Goal: Task Accomplishment & Management: Use online tool/utility

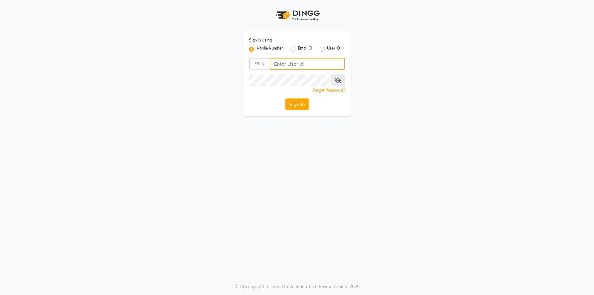
click at [319, 63] on input "Username" at bounding box center [307, 64] width 75 height 12
click at [302, 61] on input "917733" at bounding box center [307, 64] width 75 height 12
type input "9"
type input "9177337712"
click at [288, 104] on button "Sign In" at bounding box center [296, 104] width 23 height 12
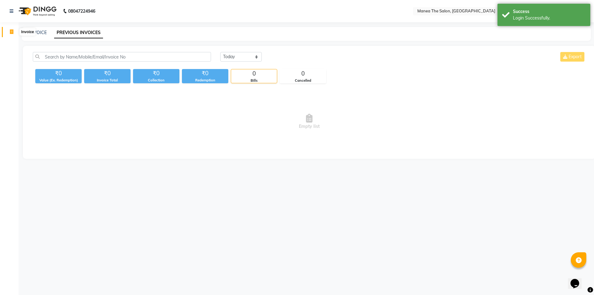
click at [11, 32] on icon at bounding box center [11, 31] width 3 height 5
select select "service"
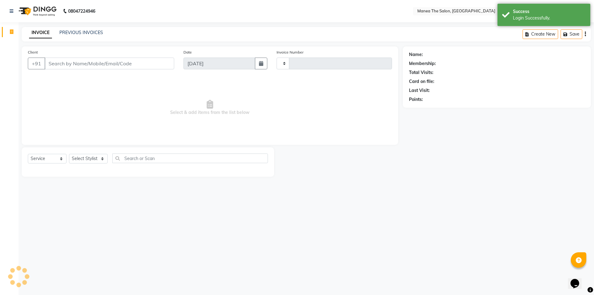
type input "1256"
select select "6397"
click at [87, 67] on input "Client" at bounding box center [110, 64] width 130 height 12
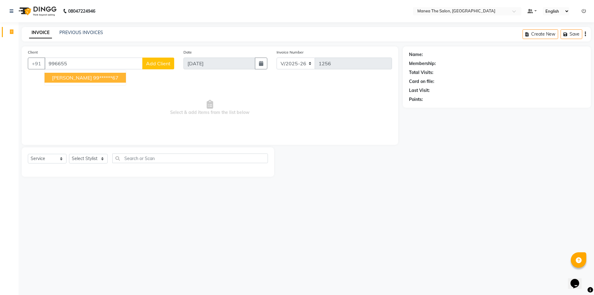
click at [59, 63] on input "996655" at bounding box center [94, 64] width 98 height 12
drag, startPoint x: 72, startPoint y: 64, endPoint x: 76, endPoint y: 63, distance: 3.8
click at [75, 63] on input "9966655" at bounding box center [94, 64] width 98 height 12
click at [79, 78] on ngb-highlight "99******26" at bounding box center [86, 78] width 25 height 6
type input "99******26"
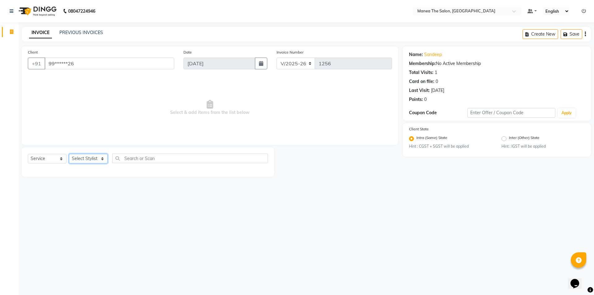
click at [103, 156] on select "Select Stylist [PERSON_NAME] [PERSON_NAME] Aruna [PERSON_NAME] Manager [PERSON_…" at bounding box center [88, 159] width 39 height 10
select select "85836"
click at [69, 154] on select "Select Stylist [PERSON_NAME] [PERSON_NAME] Aruna [PERSON_NAME] Manager [PERSON_…" at bounding box center [88, 159] width 39 height 10
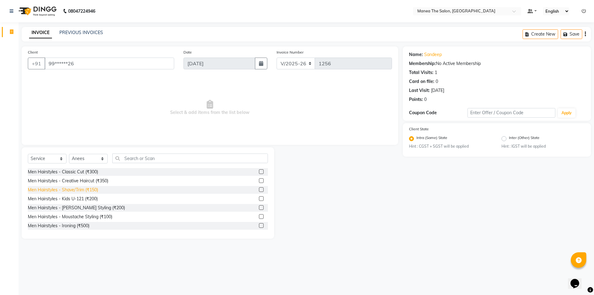
click at [83, 187] on div "Men Hairstyles - Shave/Trim (₹150)" at bounding box center [63, 189] width 70 height 6
checkbox input "false"
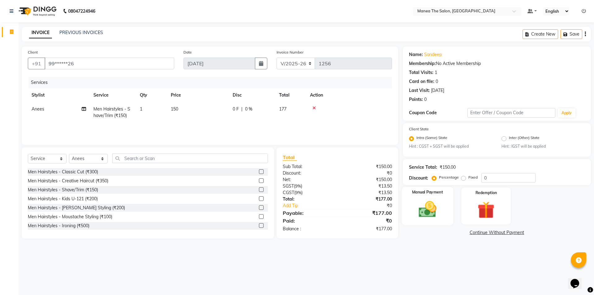
click at [428, 212] on img at bounding box center [427, 209] width 29 height 20
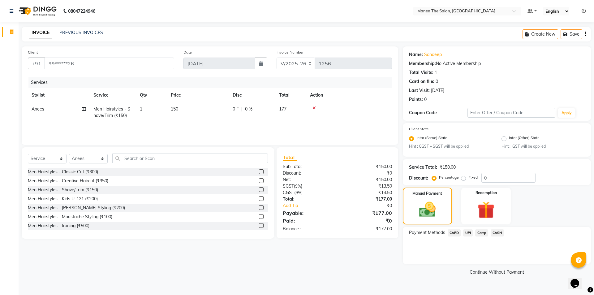
click at [465, 230] on span "UPI" at bounding box center [468, 232] width 10 height 7
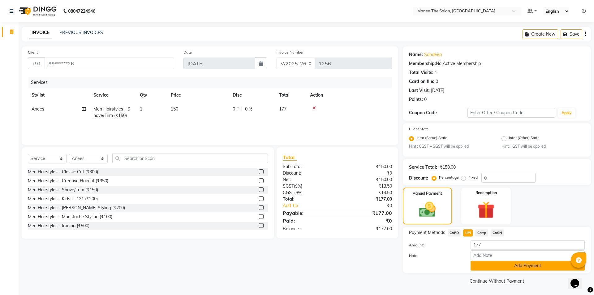
click at [524, 266] on button "Add Payment" at bounding box center [527, 266] width 114 height 10
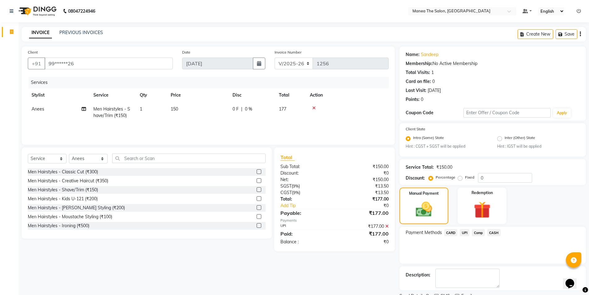
scroll to position [26, 0]
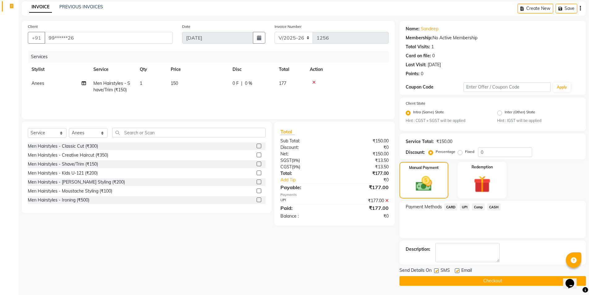
click at [495, 277] on button "Checkout" at bounding box center [492, 281] width 186 height 10
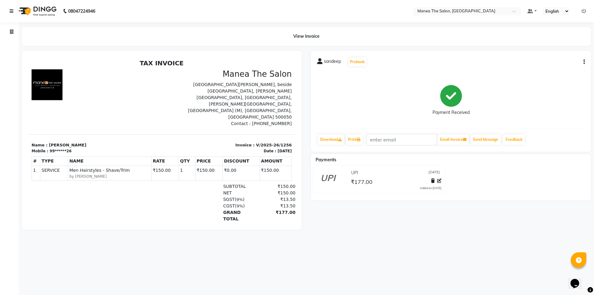
click at [12, 8] on link at bounding box center [13, 10] width 6 height 17
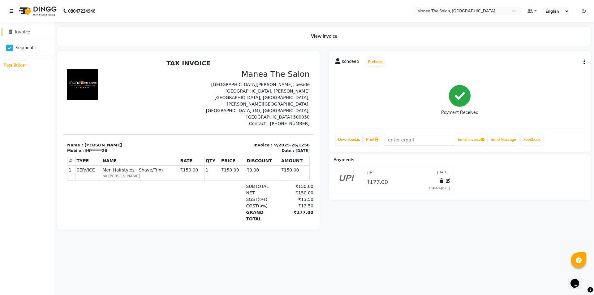
click at [10, 32] on icon at bounding box center [10, 31] width 3 height 5
select select "6397"
select select "service"
